Goal: Information Seeking & Learning: Learn about a topic

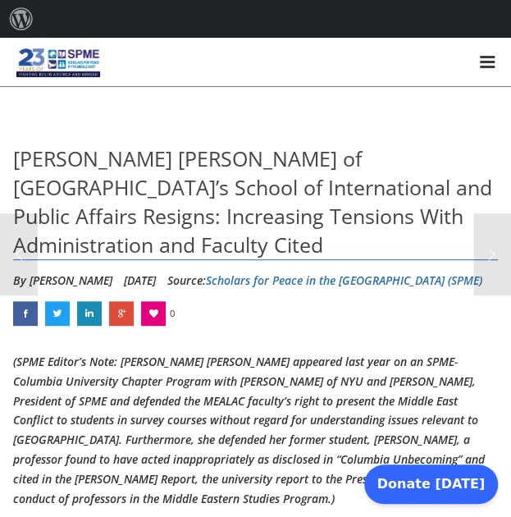
click at [197, 400] on em "(SPME Editor’s Note: [PERSON_NAME] [PERSON_NAME] appeared last year on an SPME-…" at bounding box center [254, 430] width 483 height 153
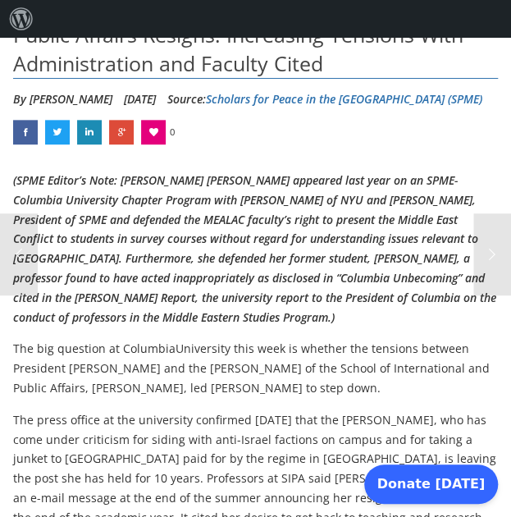
scroll to position [182, 0]
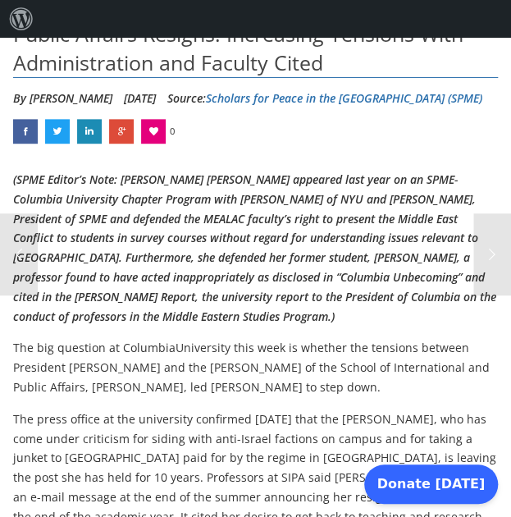
click at [246, 291] on em "(SPME Editor’s Note: [PERSON_NAME] [PERSON_NAME] appeared last year on an SPME-…" at bounding box center [254, 248] width 483 height 153
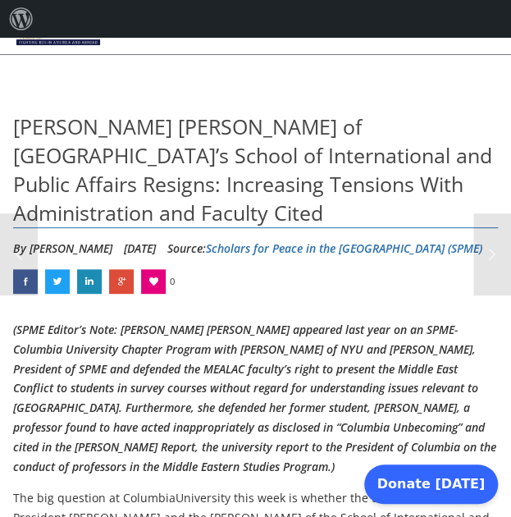
click at [43, 134] on span "[PERSON_NAME] [PERSON_NAME] of [GEOGRAPHIC_DATA]’s School of International and …" at bounding box center [252, 169] width 479 height 114
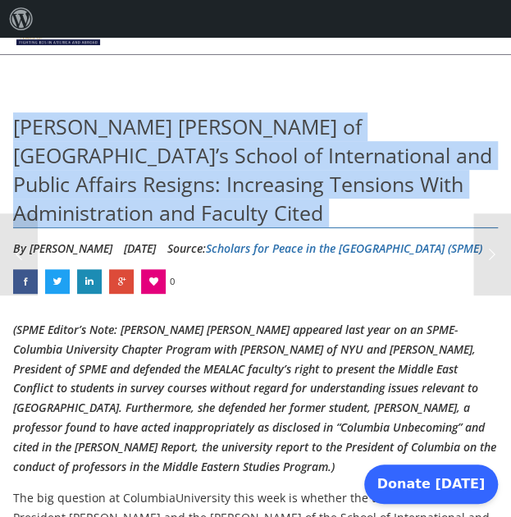
drag, startPoint x: 43, startPoint y: 134, endPoint x: 161, endPoint y: 207, distance: 138.9
click at [161, 207] on h1 "[PERSON_NAME] [PERSON_NAME] of [GEOGRAPHIC_DATA]’s School of International and …" at bounding box center [256, 170] width 486 height 116
copy div "[PERSON_NAME] [PERSON_NAME] of [GEOGRAPHIC_DATA]’s School of International and …"
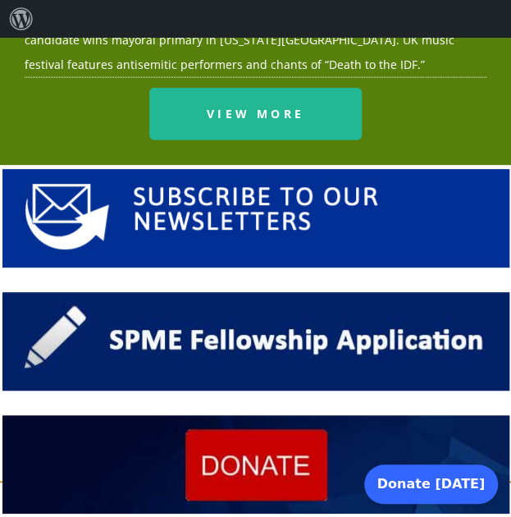
scroll to position [5832, 0]
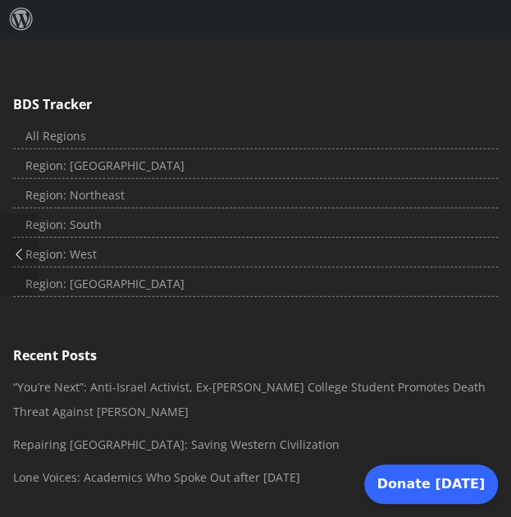
scroll to position [3978, 0]
